Goal: Task Accomplishment & Management: Manage account settings

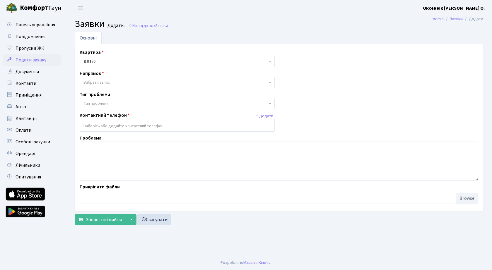
click at [464, 9] on b "Оксенюк [PERSON_NAME] О." at bounding box center [454, 8] width 62 height 6
click at [24, 129] on span "Оплати" at bounding box center [24, 130] width 16 height 6
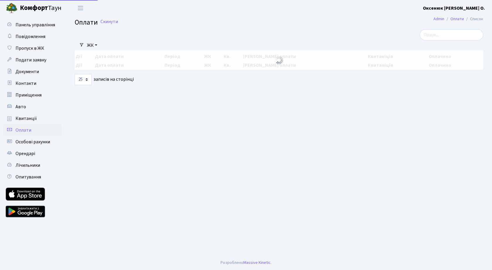
select select "25"
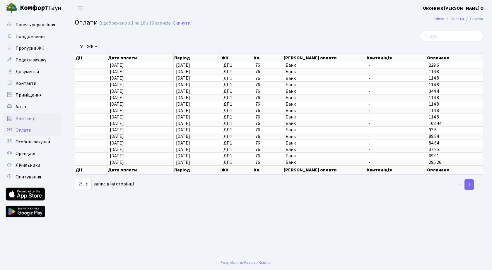
click at [26, 119] on span "Квитанції" at bounding box center [26, 118] width 21 height 6
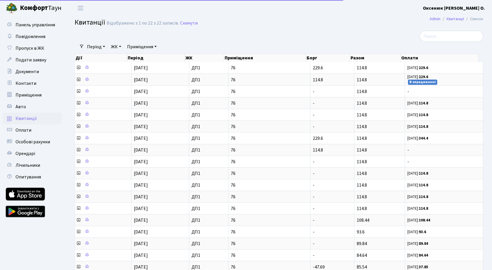
select select "25"
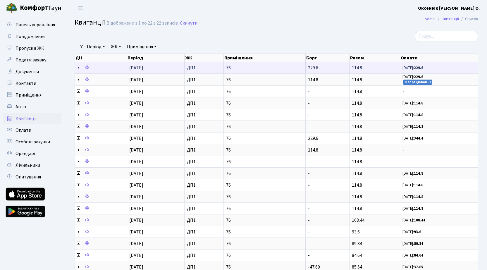
click at [77, 69] on icon at bounding box center [78, 67] width 5 height 5
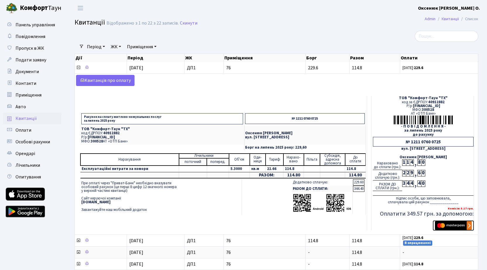
click at [455, 225] on img "submit" at bounding box center [453, 225] width 37 height 9
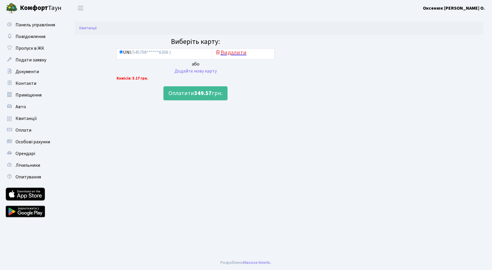
click at [240, 53] on h5 "Видалити" at bounding box center [242, 52] width 57 height 7
